Goal: Information Seeking & Learning: Learn about a topic

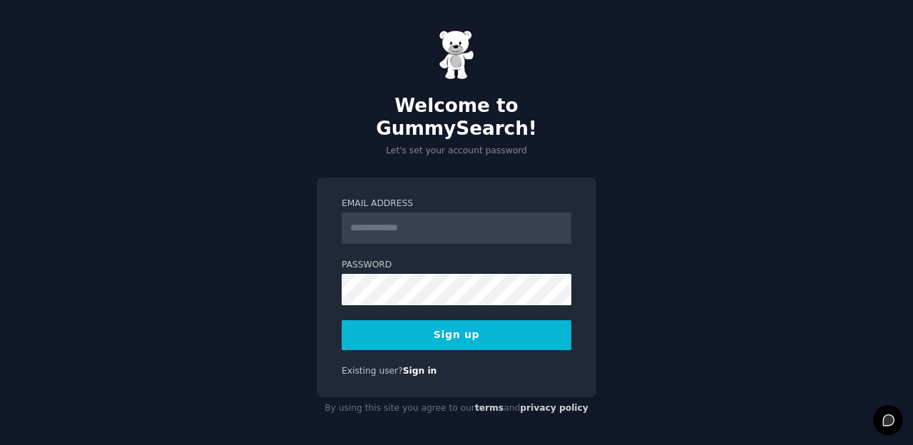
click at [430, 220] on input "Email Address" at bounding box center [457, 228] width 230 height 31
type input "**********"
click at [511, 321] on button "Sign up" at bounding box center [457, 335] width 230 height 30
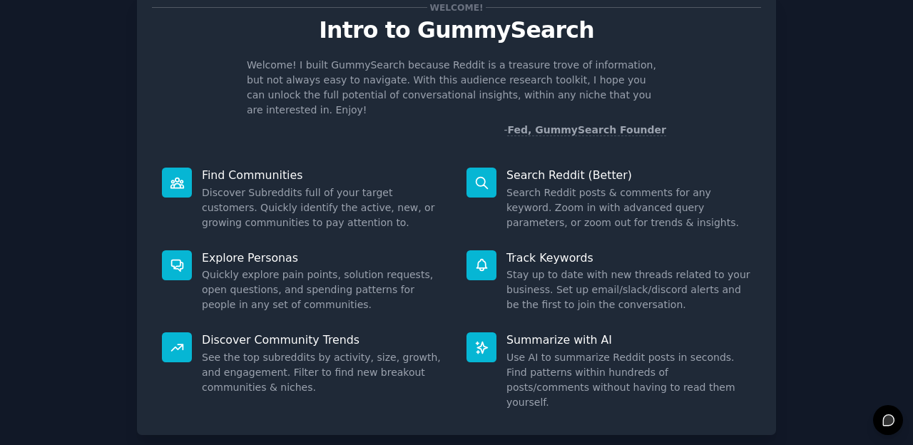
scroll to position [78, 0]
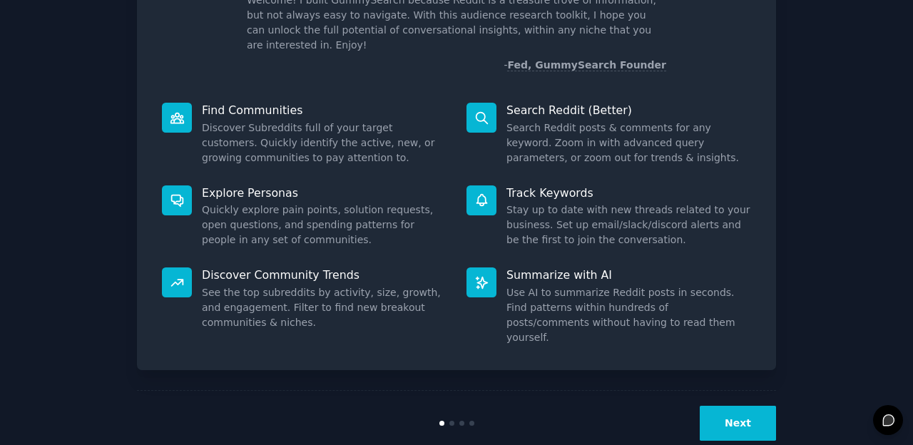
click at [749, 406] on button "Next" at bounding box center [738, 423] width 76 height 35
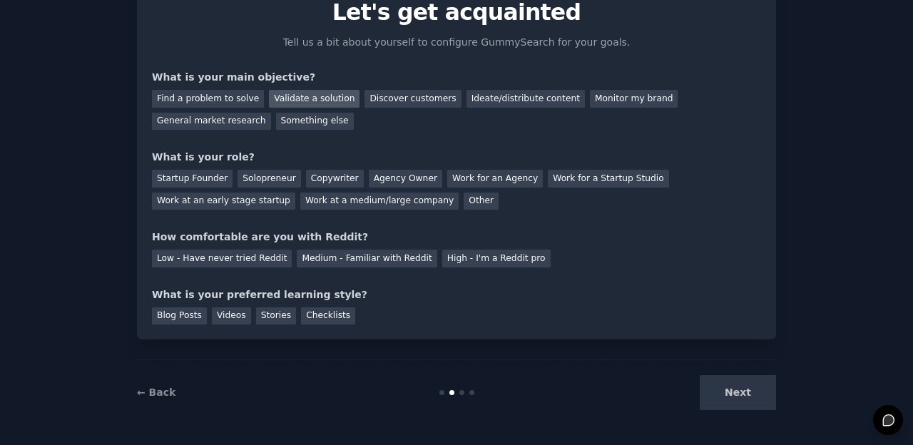
click at [280, 98] on div "Validate a solution" at bounding box center [314, 99] width 91 height 18
click at [193, 181] on div "Startup Founder" at bounding box center [192, 179] width 81 height 18
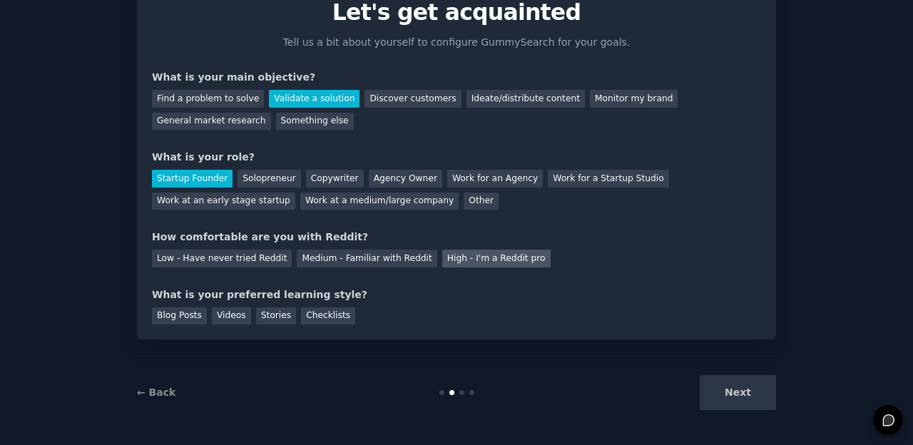
click at [471, 254] on div "High - I'm a Reddit pro" at bounding box center [496, 259] width 108 height 18
click at [216, 313] on div "Videos" at bounding box center [231, 316] width 39 height 18
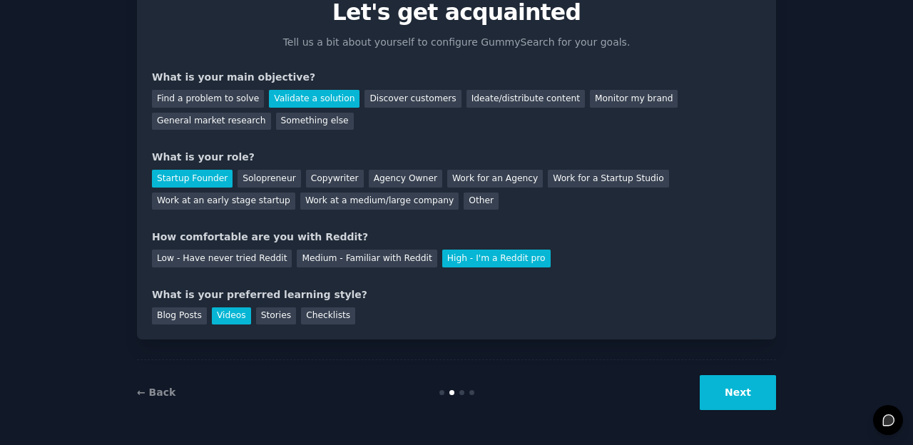
click at [741, 390] on button "Next" at bounding box center [738, 392] width 76 height 35
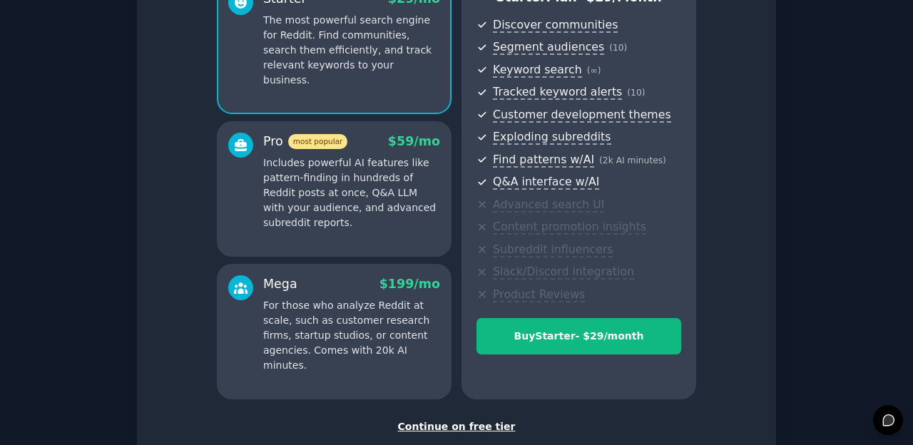
scroll to position [239, 0]
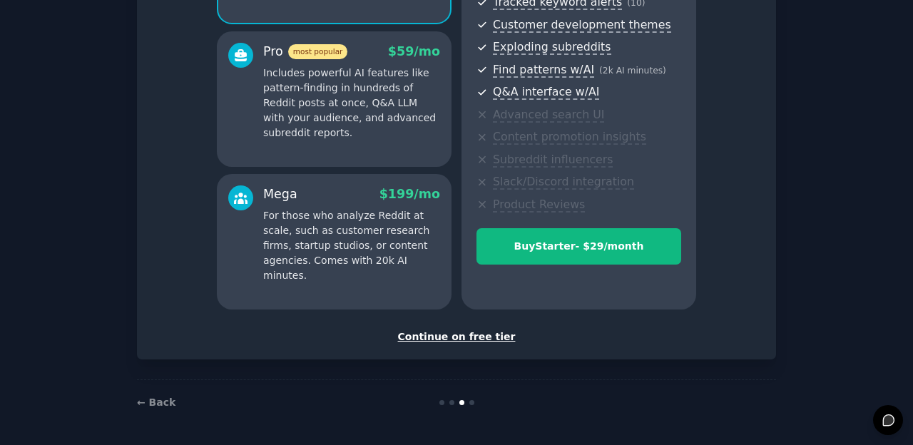
click at [476, 333] on div "Continue on free tier" at bounding box center [456, 336] width 609 height 15
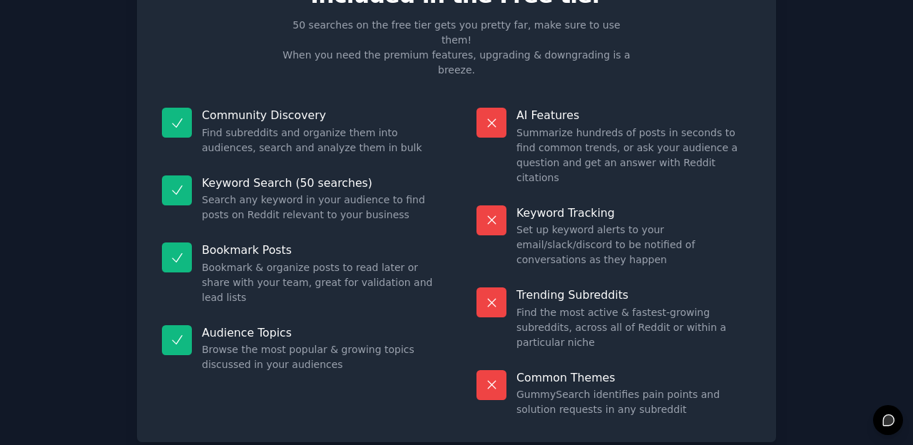
scroll to position [111, 0]
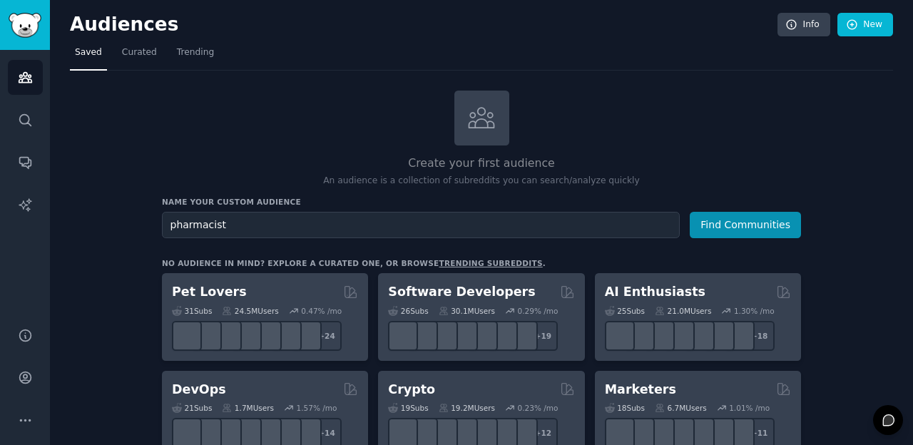
type input "pharmacist"
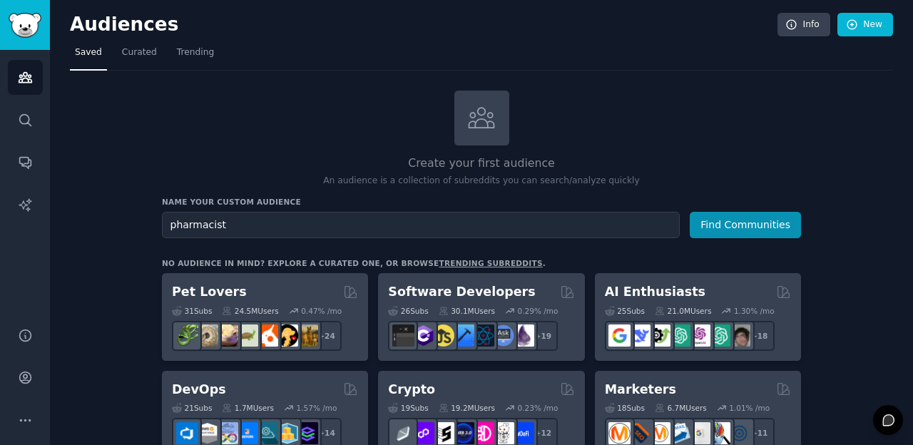
click at [690, 212] on button "Find Communities" at bounding box center [745, 225] width 111 height 26
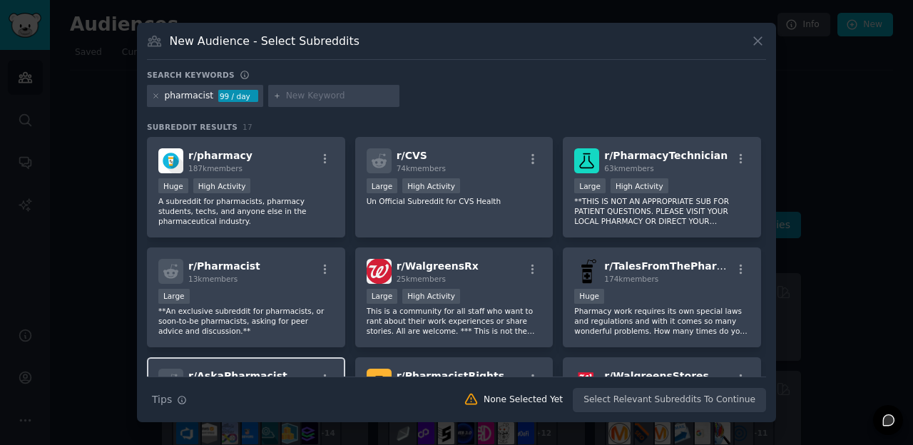
scroll to position [4, 0]
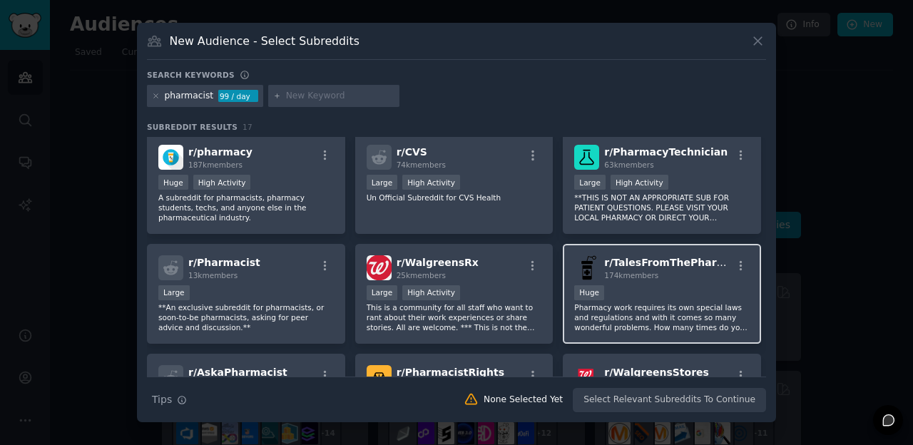
click at [642, 324] on p "Pharmacy work requires its own special laws and regulations and with it comes s…" at bounding box center [661, 317] width 175 height 30
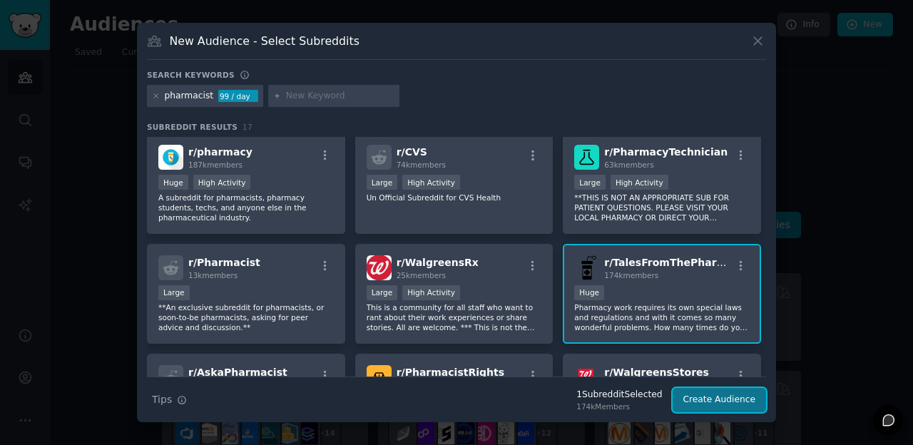
click at [727, 402] on button "Create Audience" at bounding box center [719, 400] width 94 height 24
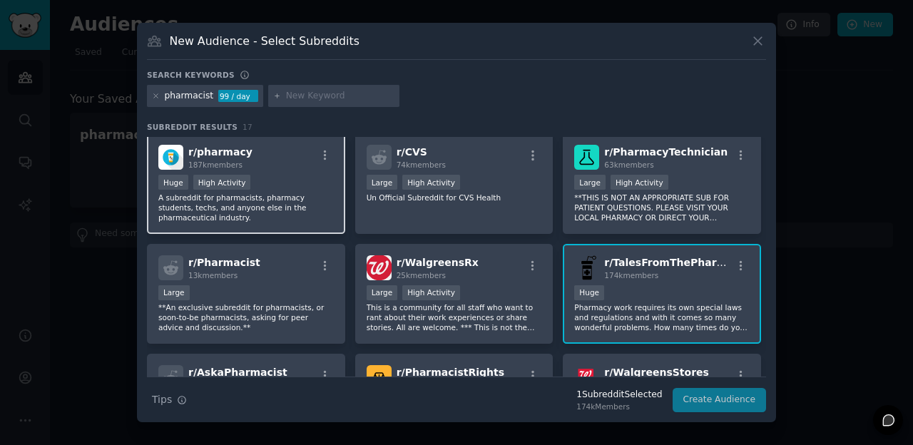
click at [301, 185] on div "Huge High Activity" at bounding box center [245, 184] width 175 height 18
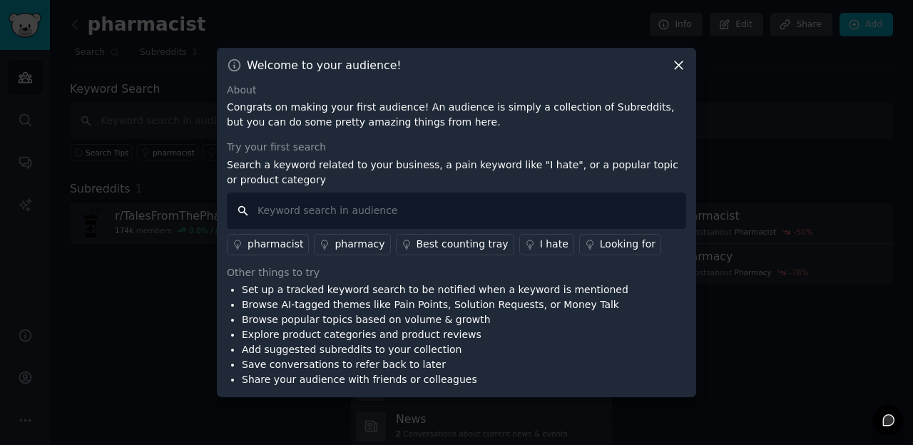
click at [326, 220] on input "text" at bounding box center [456, 211] width 459 height 36
type input "website"
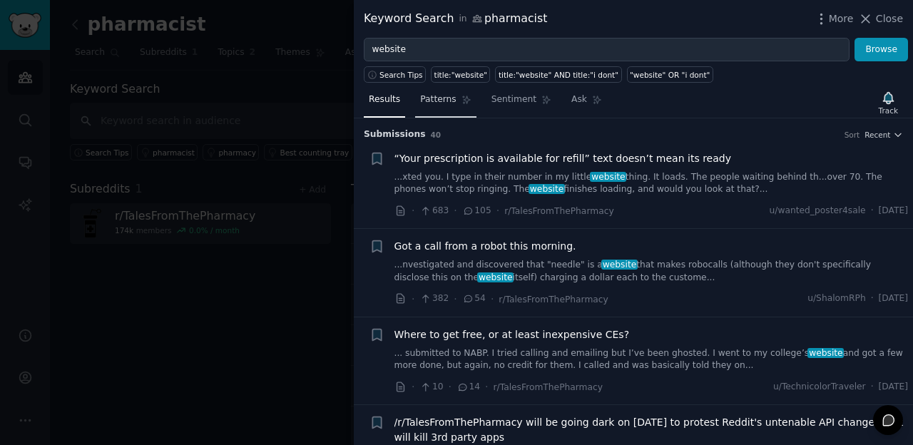
click at [455, 107] on link "Patterns" at bounding box center [445, 102] width 61 height 29
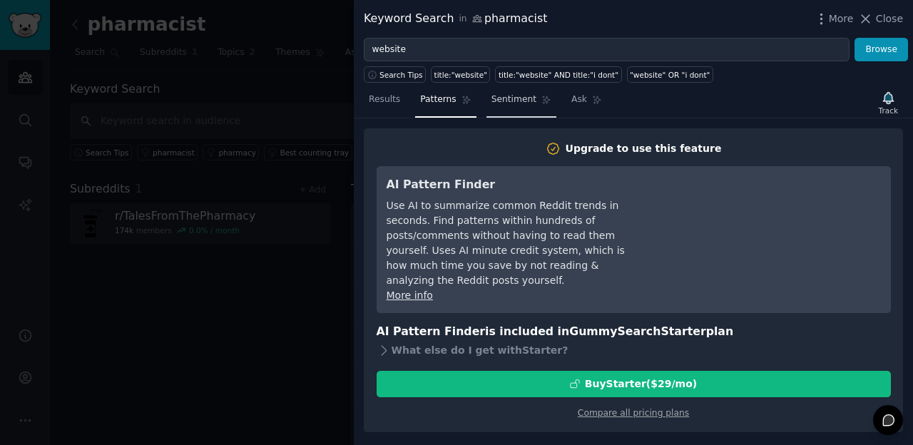
click at [513, 101] on span "Sentiment" at bounding box center [513, 99] width 45 height 13
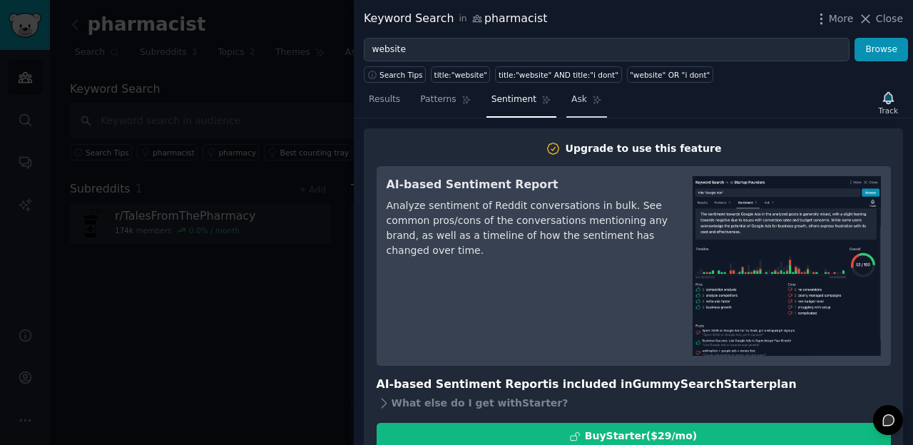
click at [582, 114] on link "Ask" at bounding box center [586, 102] width 41 height 29
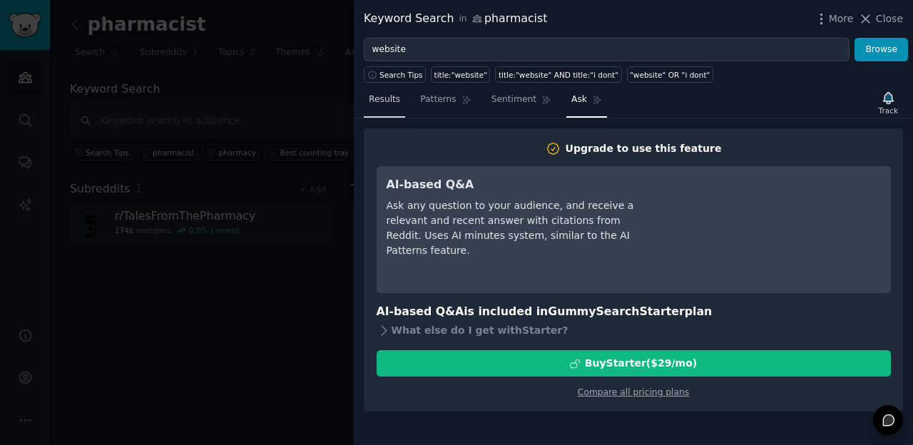
click at [394, 97] on span "Results" at bounding box center [384, 99] width 31 height 13
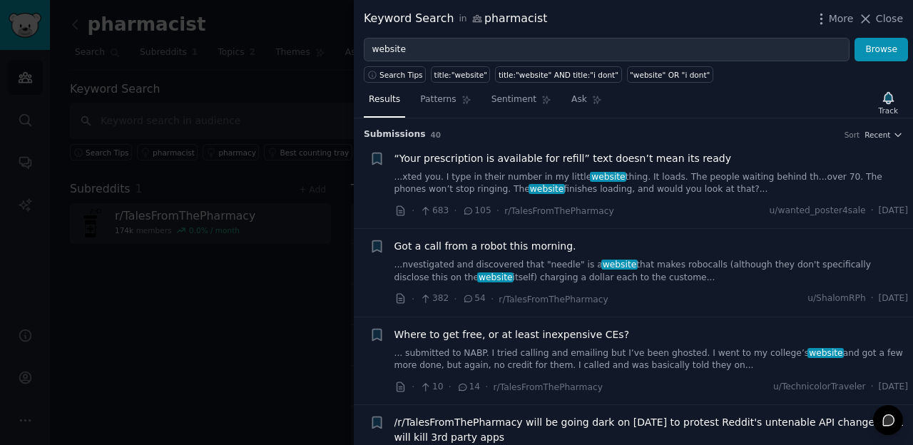
click at [289, 280] on div at bounding box center [456, 222] width 913 height 445
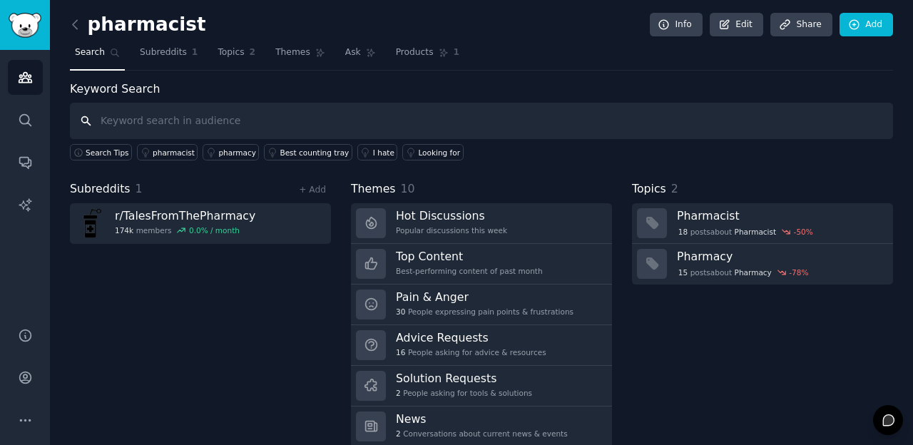
scroll to position [46, 0]
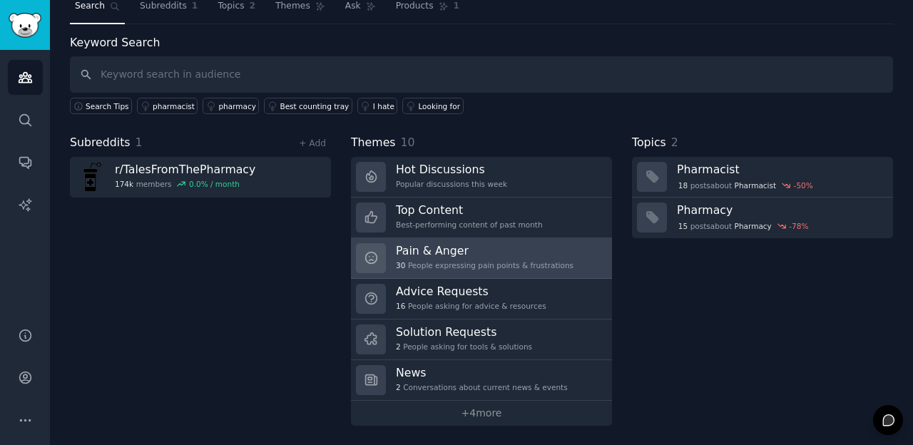
click at [501, 261] on div "30 People expressing pain points & frustrations" at bounding box center [485, 265] width 178 height 10
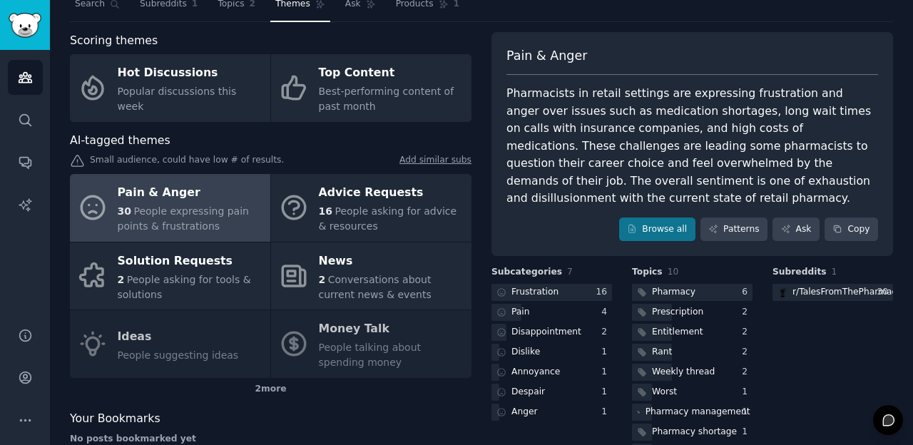
scroll to position [49, 0]
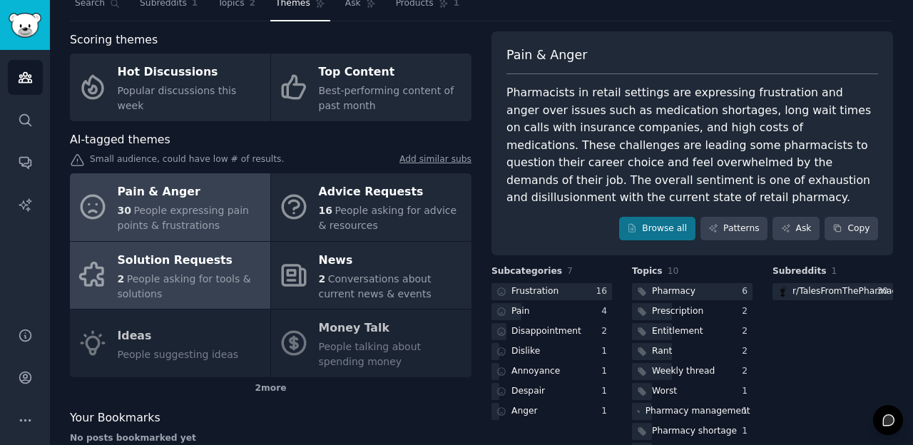
click at [207, 289] on div "2 People asking for tools & solutions" at bounding box center [190, 287] width 145 height 30
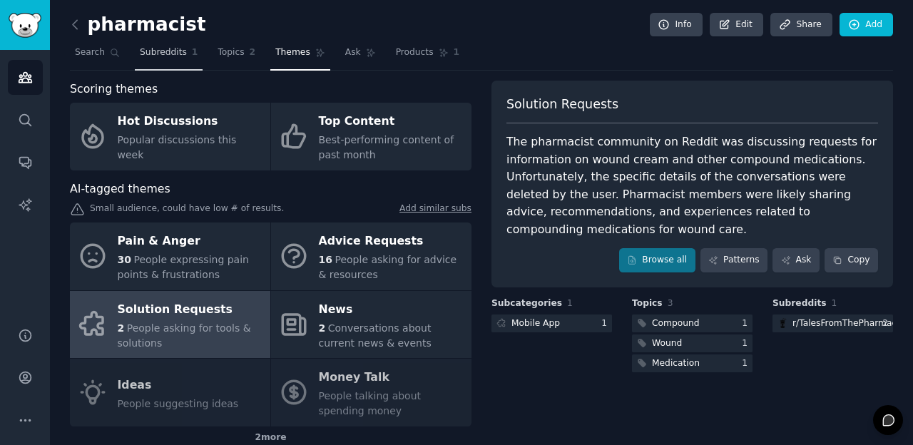
click at [158, 50] on span "Subreddits" at bounding box center [163, 52] width 47 height 13
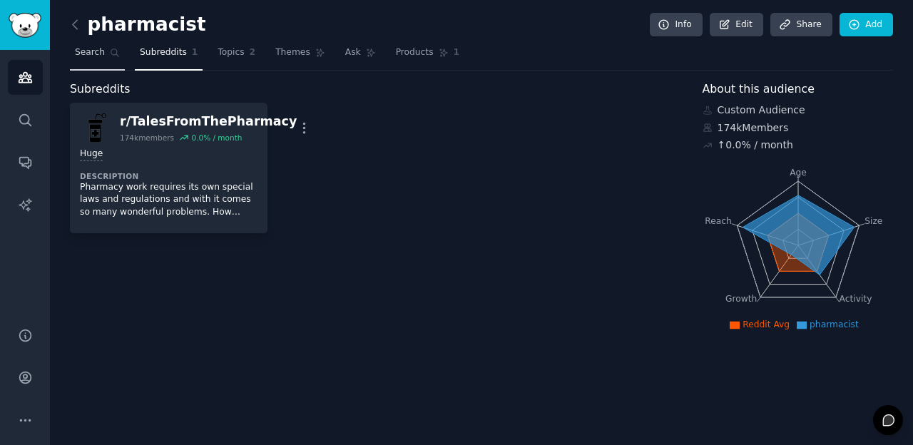
click at [98, 49] on span "Search" at bounding box center [90, 52] width 30 height 13
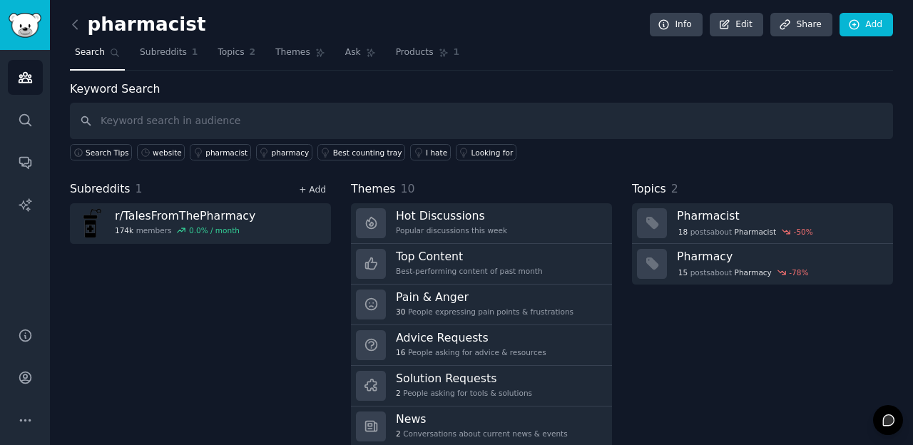
click at [312, 190] on link "+ Add" at bounding box center [312, 190] width 27 height 10
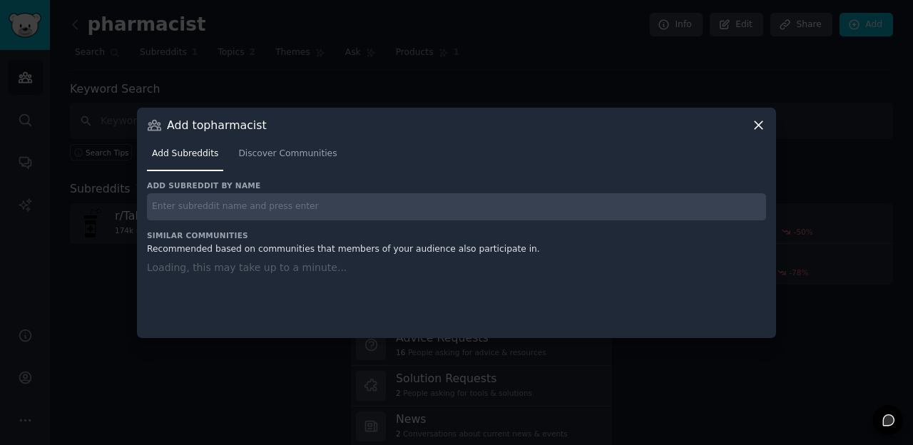
click at [273, 205] on input "text" at bounding box center [456, 207] width 619 height 28
type input "pharmacy"
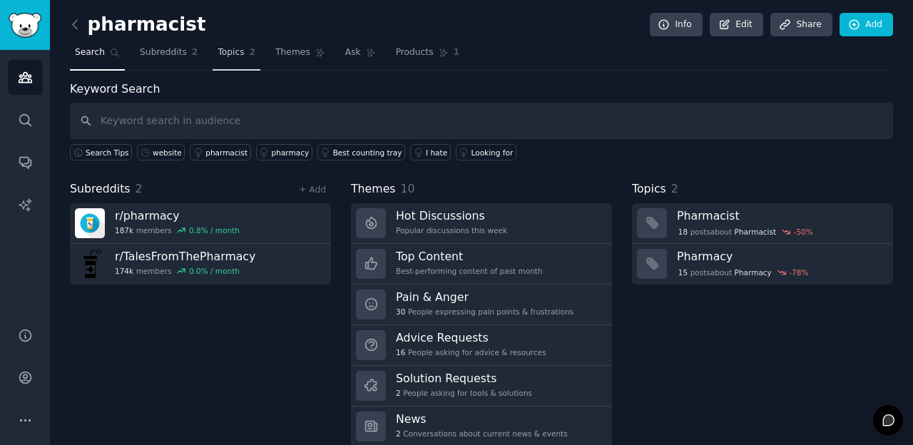
click at [244, 65] on link "Topics 2" at bounding box center [237, 55] width 48 height 29
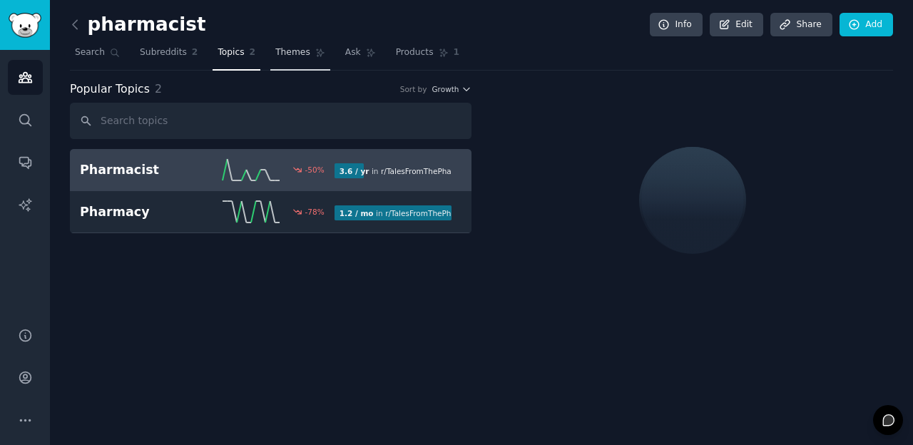
click at [315, 61] on link "Themes" at bounding box center [300, 55] width 60 height 29
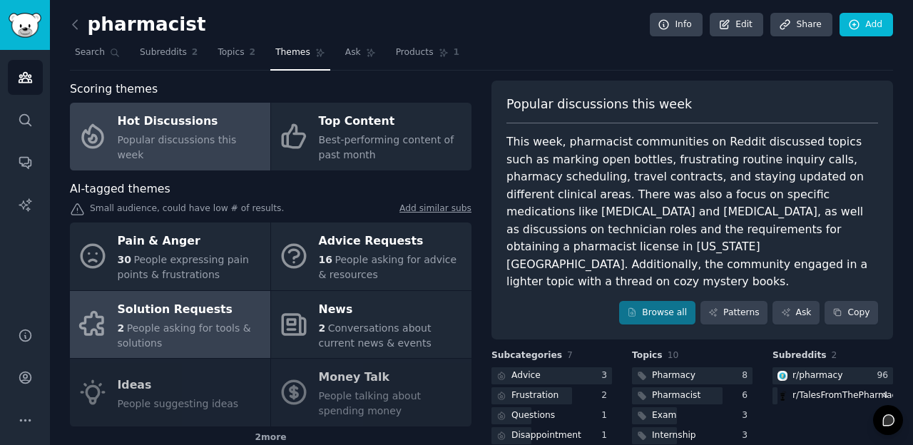
click at [198, 332] on span "People asking for tools & solutions" at bounding box center [184, 335] width 133 height 26
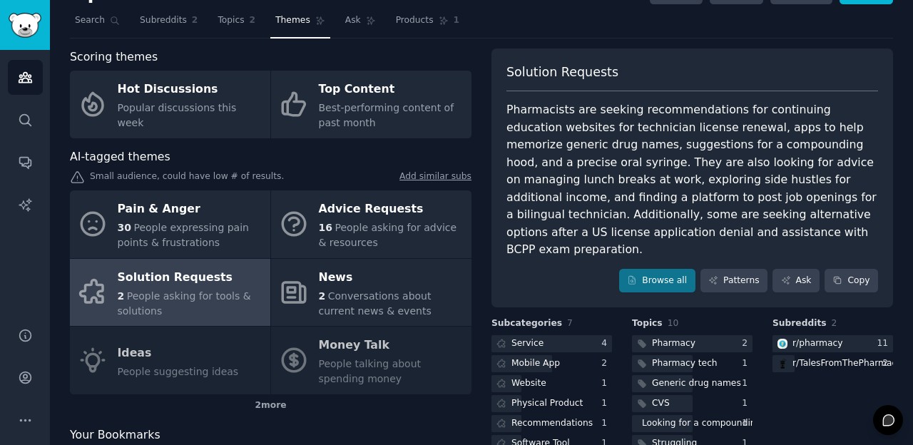
scroll to position [34, 0]
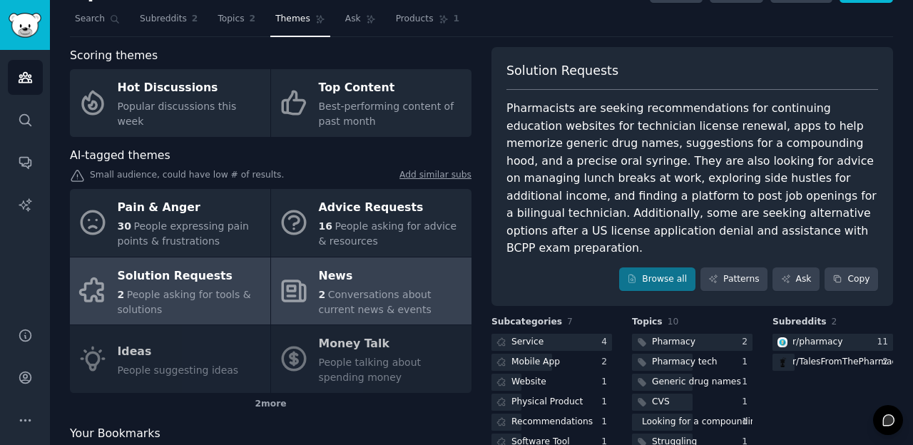
click at [367, 301] on div "2 Conversations about current news & events" at bounding box center [391, 302] width 145 height 30
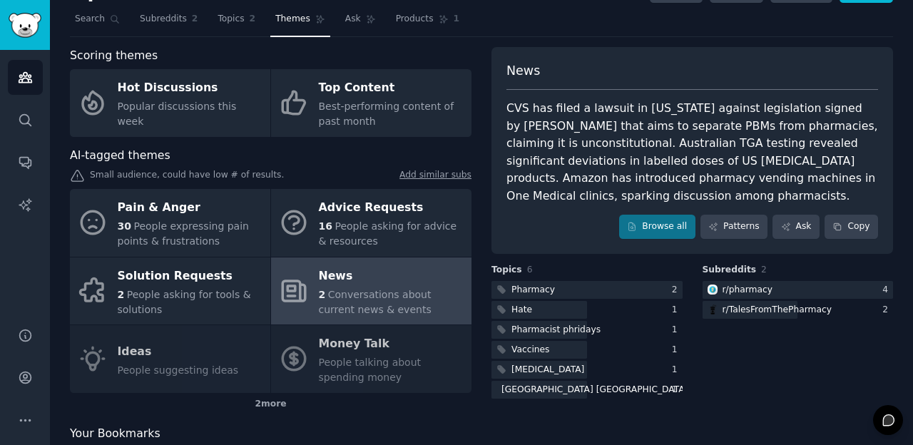
click at [319, 343] on div "Pain & Anger 30 People expressing pain points & frustrations Advice Requests 16…" at bounding box center [270, 291] width 401 height 204
click at [264, 401] on div "2 more" at bounding box center [270, 404] width 401 height 23
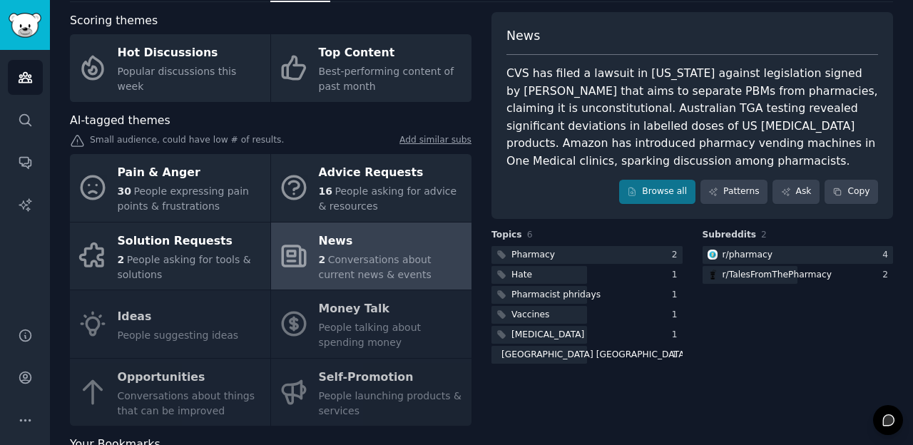
scroll to position [87, 0]
